Goal: Information Seeking & Learning: Learn about a topic

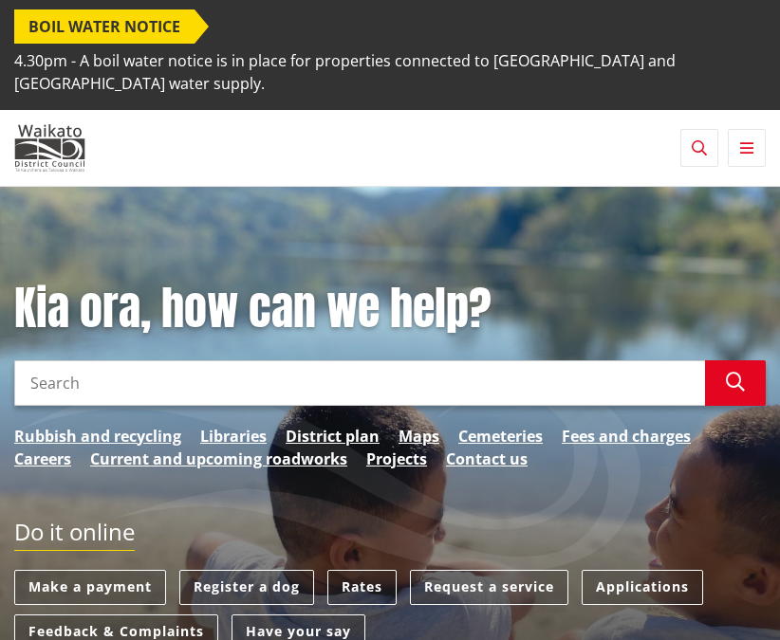
click at [220, 360] on input "Search" at bounding box center [359, 383] width 690 height 46
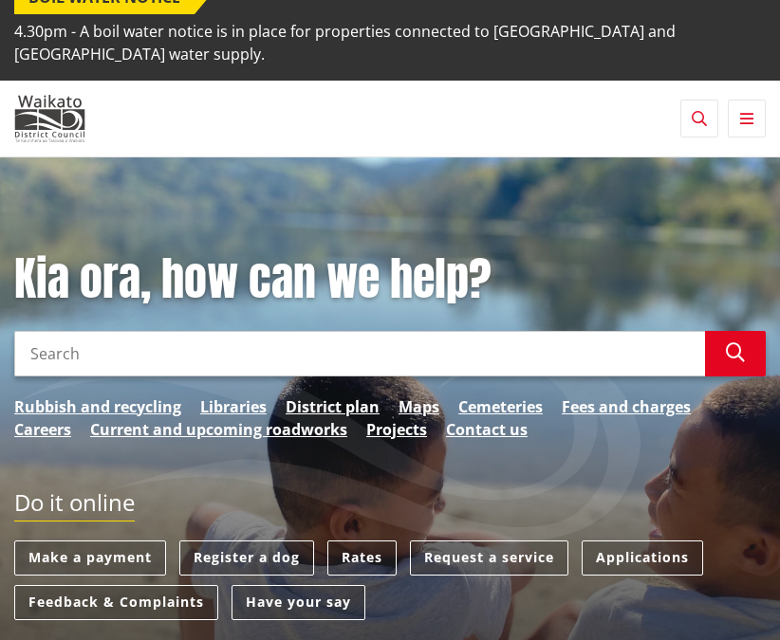
scroll to position [32, 0]
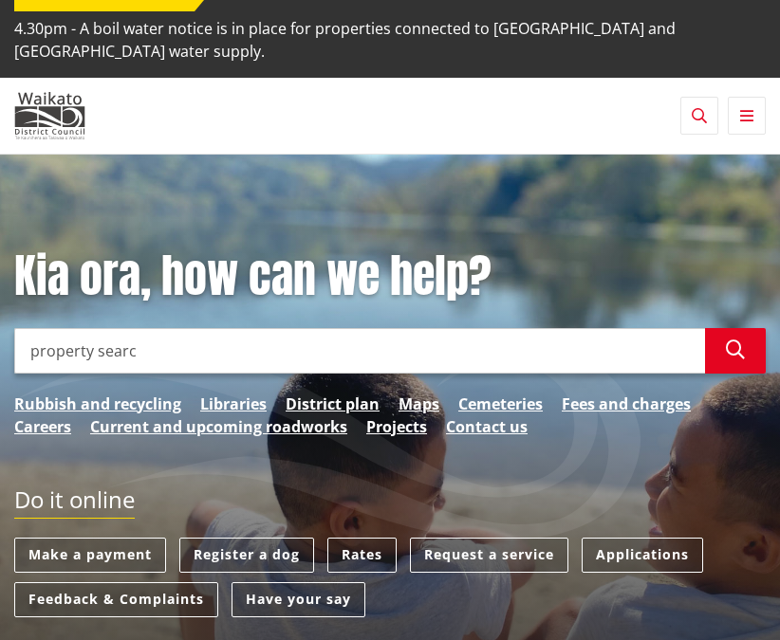
type input "property search"
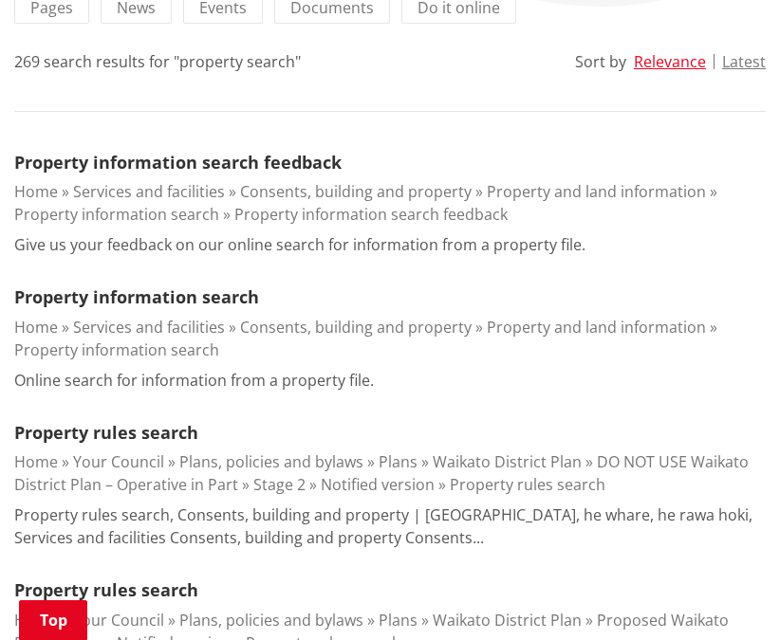
scroll to position [453, 0]
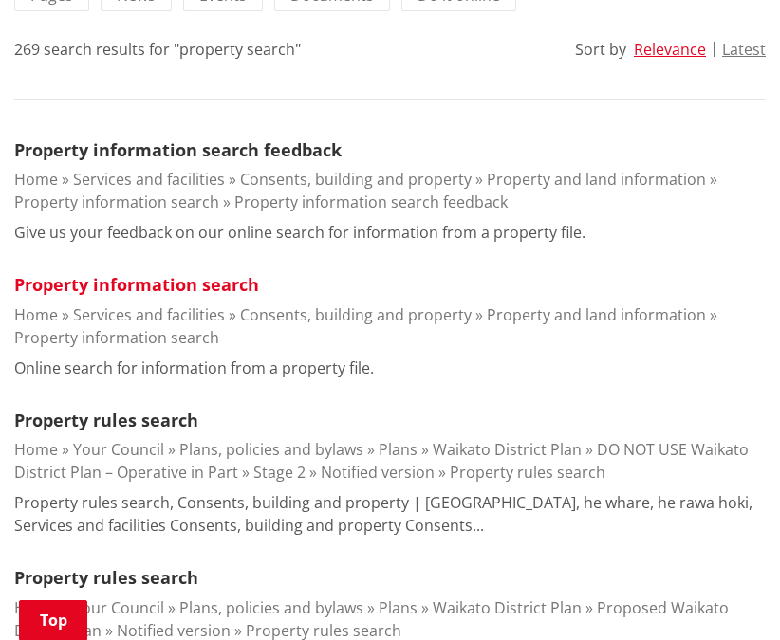
click at [227, 273] on link "Property information search" at bounding box center [136, 284] width 245 height 23
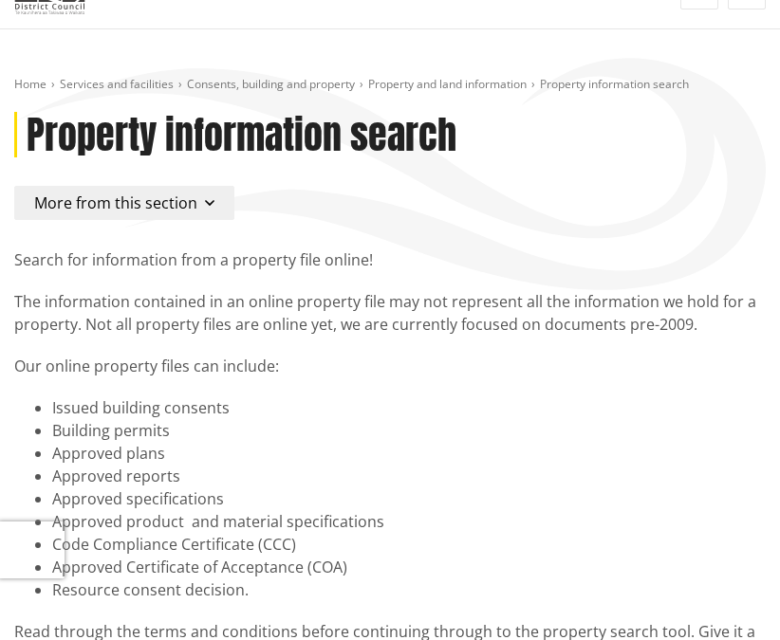
scroll to position [167, 0]
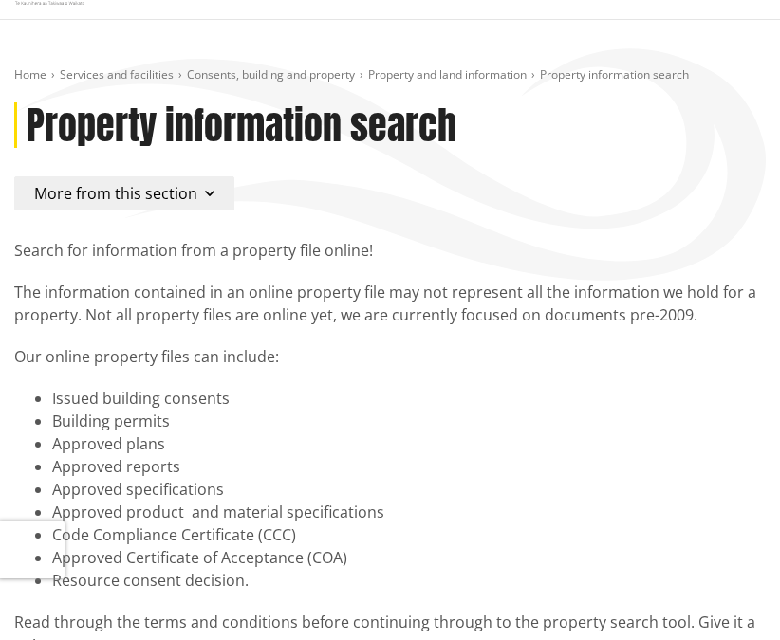
click at [97, 66] on link "Services and facilities" at bounding box center [117, 74] width 114 height 16
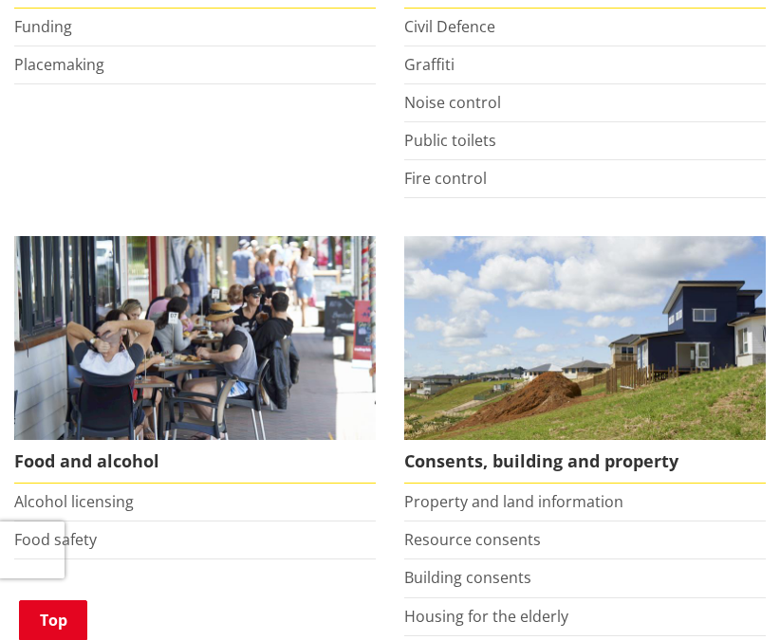
scroll to position [1074, 0]
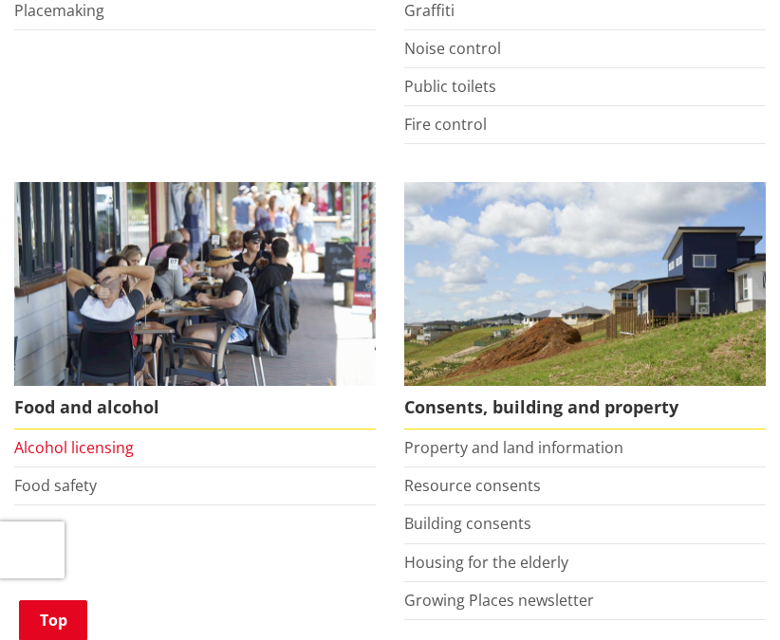
click at [83, 437] on link "Alcohol licensing" at bounding box center [73, 447] width 119 height 21
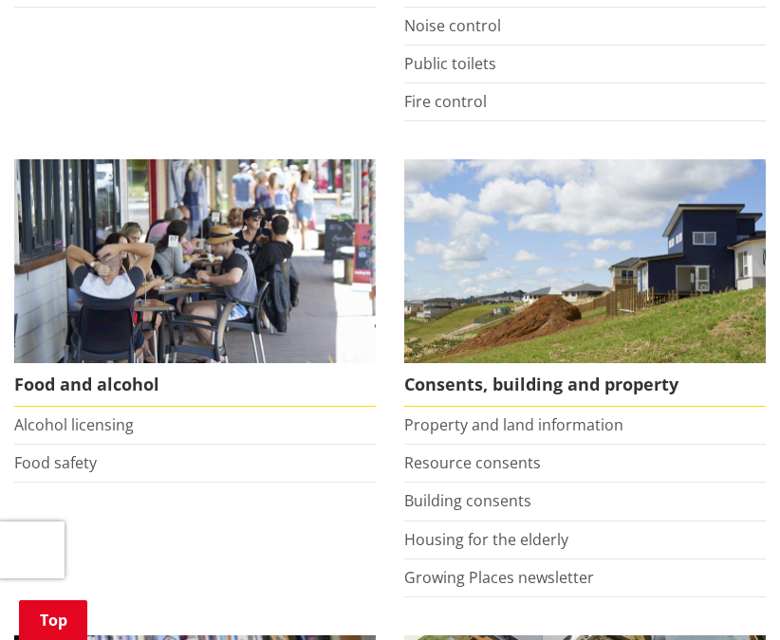
scroll to position [1100, 0]
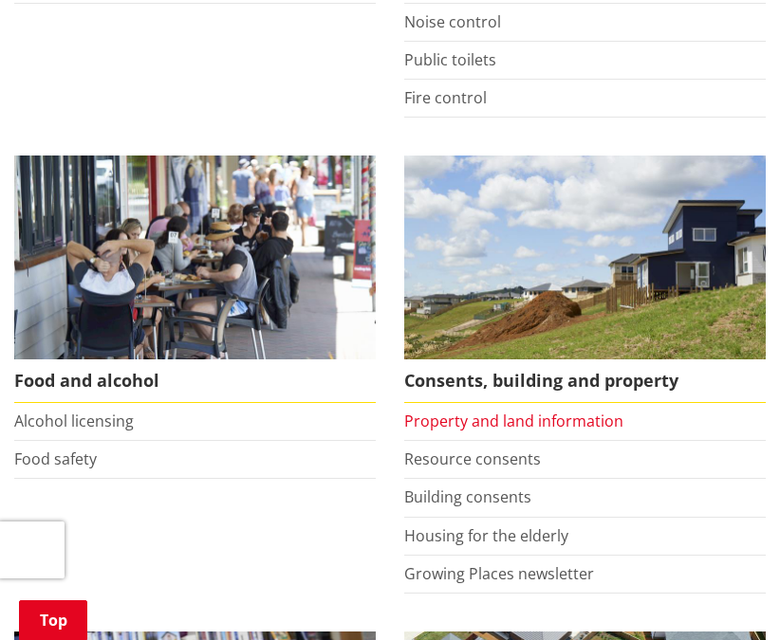
click at [422, 411] on link "Property and land information" at bounding box center [513, 421] width 219 height 21
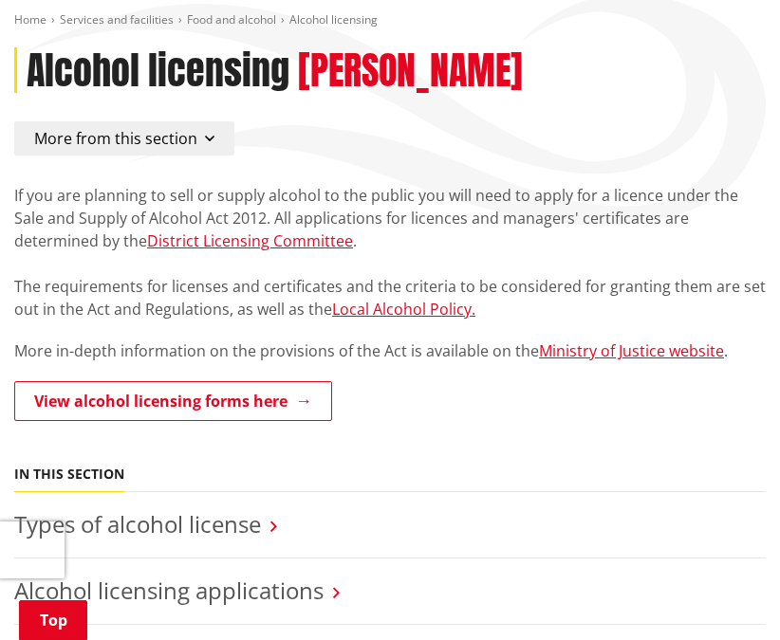
scroll to position [223, 0]
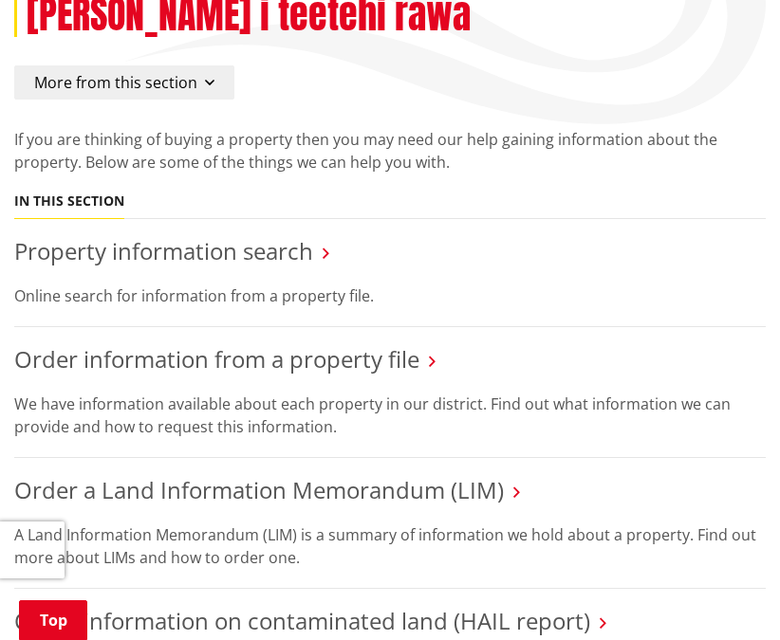
scroll to position [302, 0]
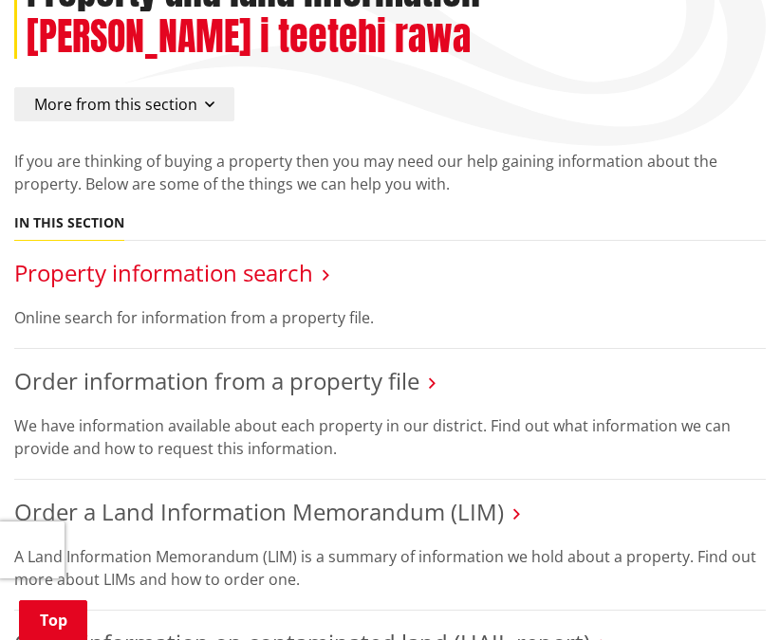
click at [253, 257] on link "Property information search" at bounding box center [163, 272] width 299 height 31
